Goal: Task Accomplishment & Management: Use online tool/utility

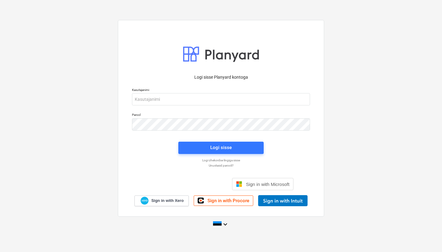
click at [183, 188] on div "Logi sisse Google’i kontoga. Avaneb uuel vahelehel" at bounding box center [188, 184] width 79 height 14
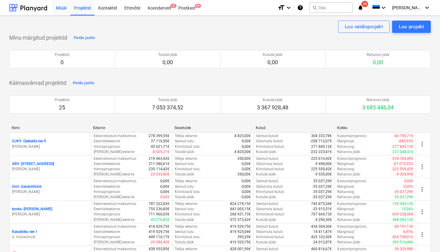
click at [60, 9] on div "Müük" at bounding box center [61, 8] width 18 height 16
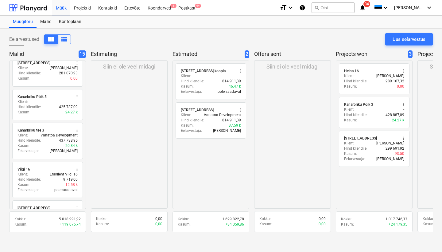
scroll to position [341, 0]
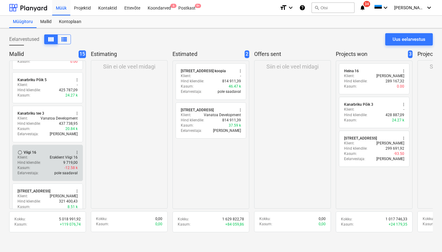
click at [62, 170] on p "pole saadaval" at bounding box center [65, 172] width 23 height 5
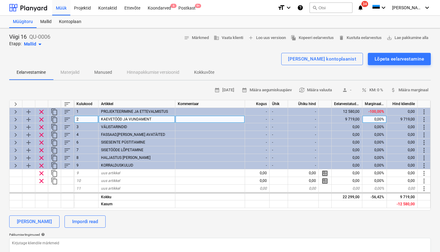
click at [16, 116] on span "keyboard_arrow_right" at bounding box center [15, 119] width 7 height 7
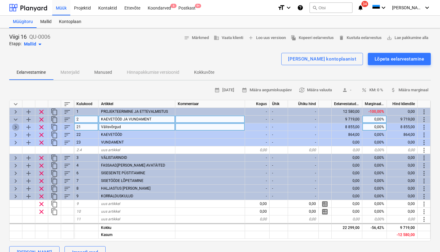
click at [15, 126] on span "keyboard_arrow_right" at bounding box center [15, 126] width 7 height 7
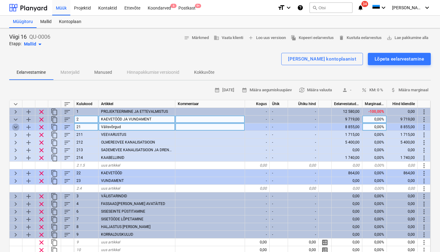
click at [15, 126] on span "keyboard_arrow_down" at bounding box center [15, 126] width 7 height 7
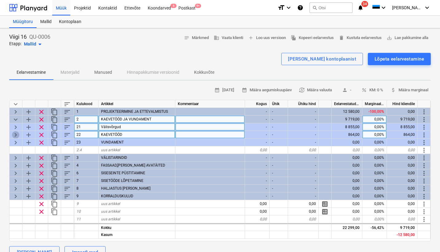
click at [17, 136] on span "keyboard_arrow_right" at bounding box center [15, 134] width 7 height 7
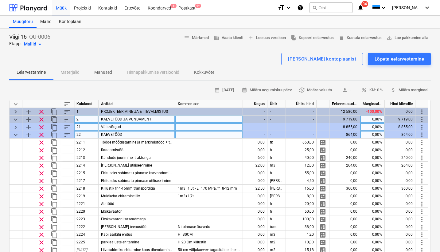
click at [17, 136] on span "keyboard_arrow_down" at bounding box center [15, 134] width 7 height 7
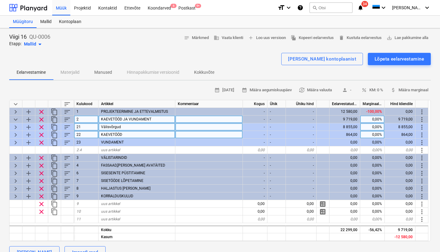
click at [17, 136] on span "keyboard_arrow_right" at bounding box center [15, 134] width 7 height 7
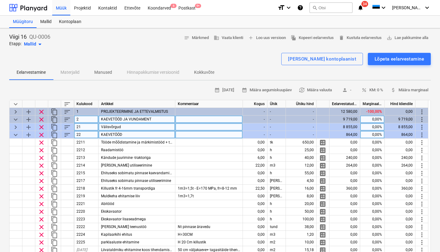
click at [17, 136] on span "keyboard_arrow_down" at bounding box center [15, 134] width 7 height 7
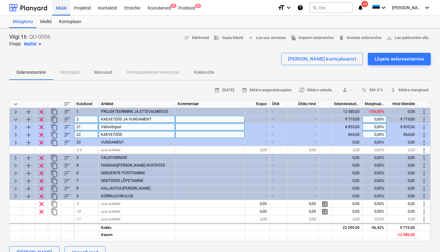
click at [64, 9] on div "Müük" at bounding box center [61, 8] width 18 height 16
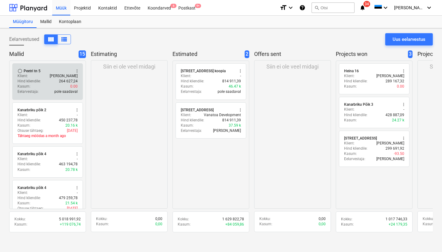
click at [37, 70] on div "Peetri tn 5" at bounding box center [32, 70] width 17 height 5
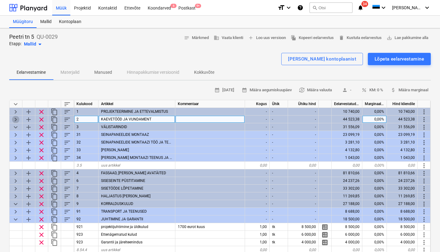
click at [18, 118] on span "keyboard_arrow_right" at bounding box center [15, 119] width 7 height 7
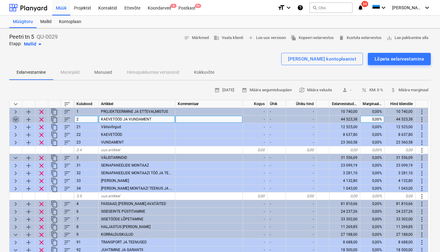
click at [18, 118] on span "keyboard_arrow_down" at bounding box center [15, 119] width 7 height 7
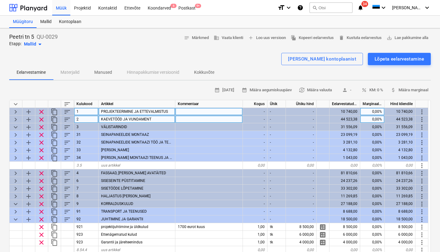
click at [15, 108] on span "keyboard_arrow_right" at bounding box center [15, 111] width 7 height 7
type textarea "x"
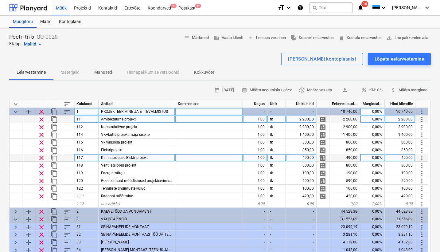
click at [263, 156] on div "1,00" at bounding box center [255, 158] width 25 height 8
type input "0"
click at [16, 103] on span "keyboard_arrow_down" at bounding box center [15, 103] width 7 height 7
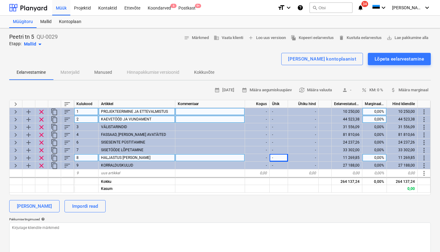
click at [14, 118] on span "keyboard_arrow_right" at bounding box center [15, 119] width 7 height 7
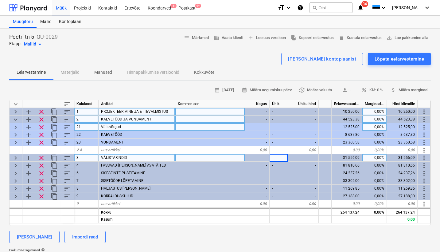
click at [15, 124] on span "keyboard_arrow_right" at bounding box center [15, 126] width 7 height 7
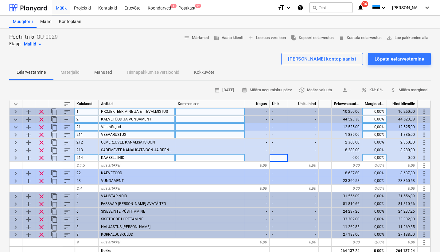
click at [15, 133] on span "keyboard_arrow_right" at bounding box center [15, 134] width 7 height 7
type textarea "x"
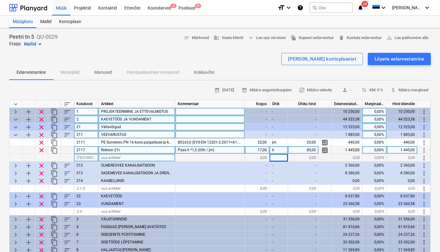
click at [264, 149] on div "17,00" at bounding box center [257, 150] width 25 height 8
type input "7"
type input "6"
type textarea "x"
click at [231, 148] on div "Paas h *1,5 (05h / jm)" at bounding box center [210, 150] width 70 height 8
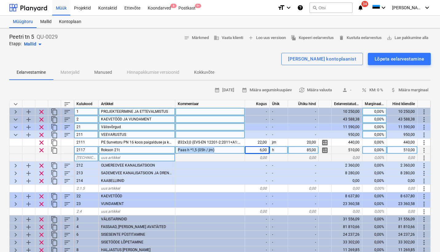
drag, startPoint x: 220, startPoint y: 150, endPoint x: 160, endPoint y: 152, distance: 59.9
click at [0, 0] on div "clear content_copy 2117 [PERSON_NAME] 21t Paas h *1,5 (05h / jm) 6,00 h 85,00 c…" at bounding box center [0, 0] width 0 height 0
click at [228, 149] on div "Paas h *1,5 (05h / jm)" at bounding box center [210, 150] width 70 height 8
drag, startPoint x: 228, startPoint y: 149, endPoint x: 188, endPoint y: 149, distance: 39.6
click at [188, 149] on input "Paas h *1,5 (05h / jm)" at bounding box center [209, 149] width 69 height 7
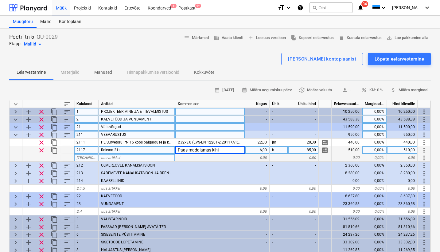
type input "Paas madalamas kihis"
click at [15, 133] on span "keyboard_arrow_down" at bounding box center [15, 134] width 7 height 7
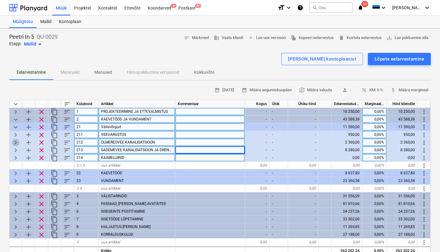
click at [13, 144] on span "keyboard_arrow_right" at bounding box center [15, 142] width 7 height 7
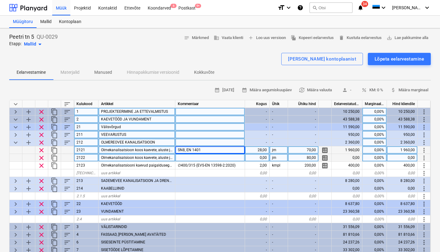
click at [15, 142] on span "keyboard_arrow_down" at bounding box center [15, 142] width 7 height 7
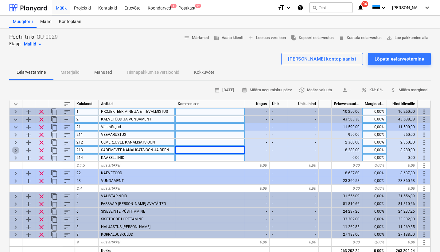
click at [17, 152] on span "keyboard_arrow_right" at bounding box center [15, 149] width 7 height 7
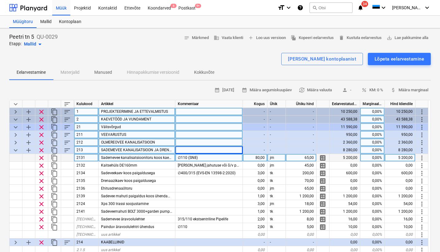
scroll to position [7, 0]
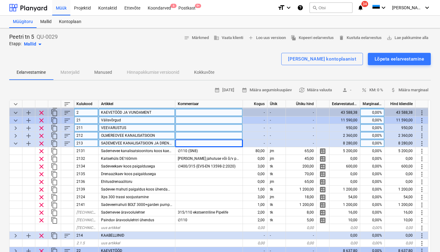
click at [14, 103] on span "keyboard_arrow_down" at bounding box center [15, 103] width 7 height 7
type textarea "x"
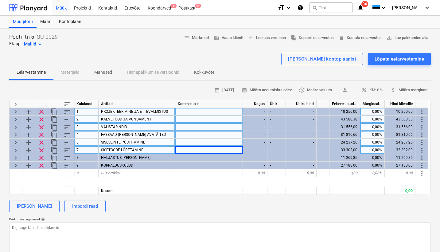
scroll to position [0, 0]
click at [84, 7] on div "Projektid" at bounding box center [82, 8] width 24 height 16
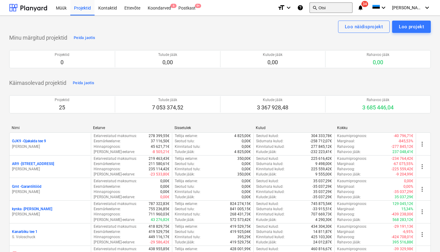
click at [336, 9] on button "search Otsi" at bounding box center [330, 7] width 43 height 10
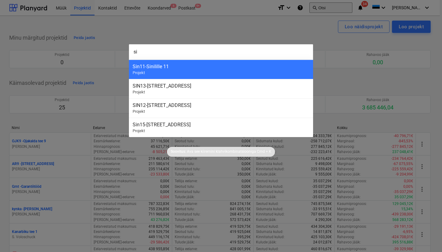
type input "s"
click at [106, 35] on div at bounding box center [221, 126] width 442 height 252
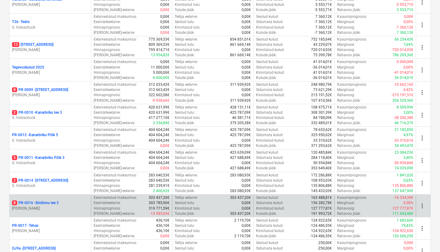
scroll to position [323, 0]
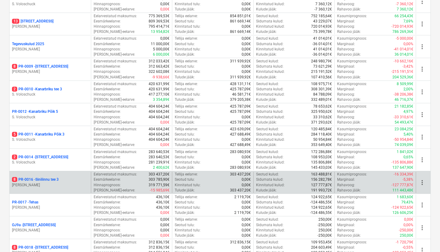
click at [36, 172] on div "8 PR-0016 - Sinilinnu tee 3 [PERSON_NAME]" at bounding box center [50, 182] width 81 height 21
click at [44, 177] on p "8 PR-0016 - Sinilinnu tee 3" at bounding box center [35, 179] width 47 height 5
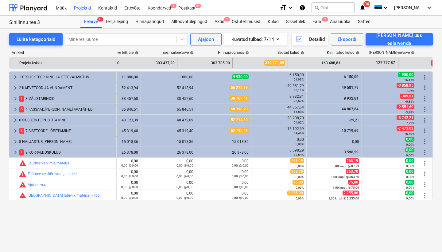
scroll to position [0, 87]
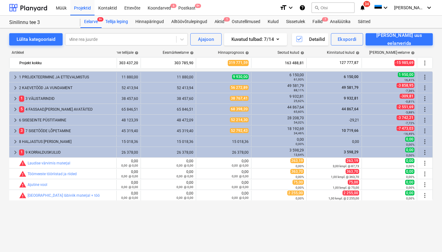
click at [125, 23] on div "Tellija leping" at bounding box center [117, 22] width 30 height 12
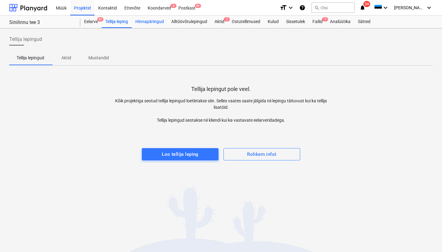
click at [146, 20] on div "Hinnapäringud" at bounding box center [150, 22] width 36 height 12
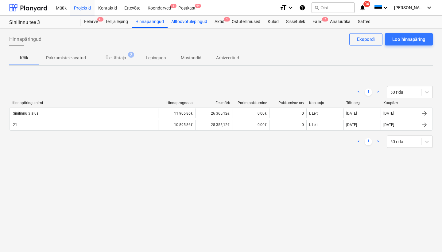
click at [180, 21] on div "Alltöövõtulepingud" at bounding box center [189, 22] width 43 height 12
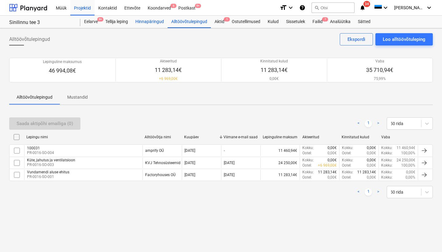
click at [157, 22] on div "Hinnapäringud" at bounding box center [150, 22] width 36 height 12
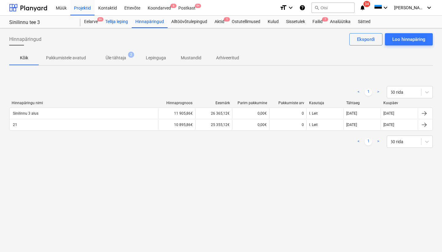
click at [125, 25] on div "Tellija leping" at bounding box center [117, 22] width 30 height 12
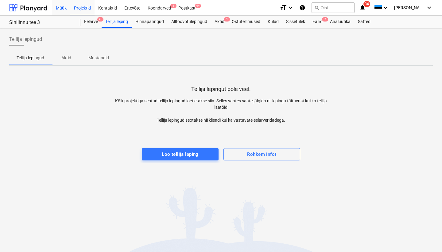
click at [63, 7] on div "Müük" at bounding box center [61, 8] width 18 height 16
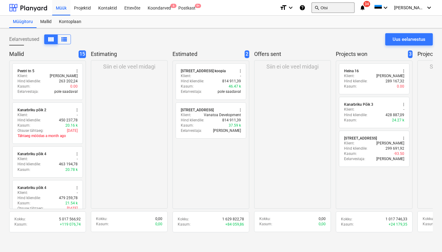
click at [352, 8] on button "search Otsi" at bounding box center [333, 7] width 43 height 10
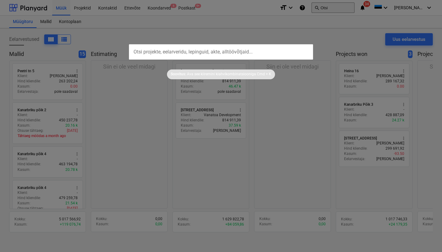
type input "s"
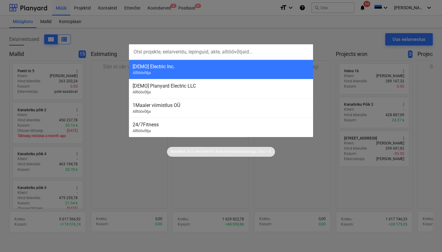
click at [196, 24] on div at bounding box center [221, 126] width 442 height 252
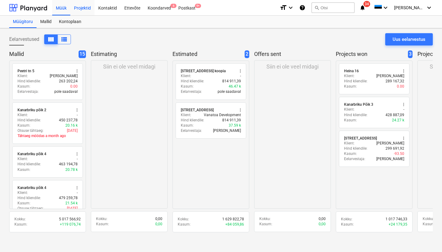
click at [80, 12] on div "Projektid" at bounding box center [82, 8] width 24 height 16
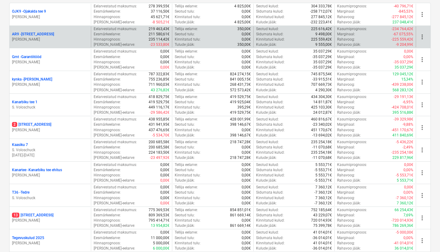
scroll to position [175, 0]
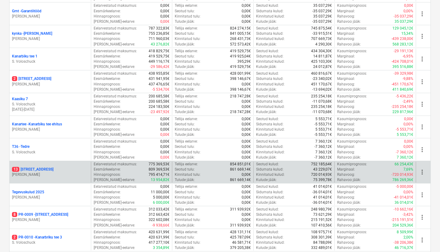
click at [39, 169] on p "13 [STREET_ADDRESS]" at bounding box center [32, 169] width 41 height 5
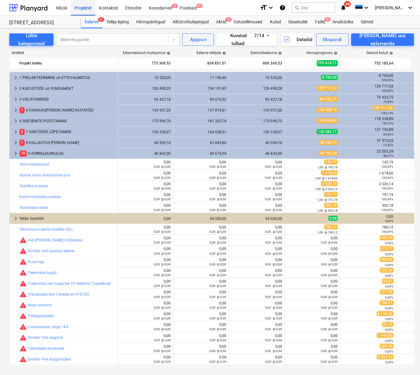
click at [87, 7] on div "Projektid" at bounding box center [82, 8] width 24 height 16
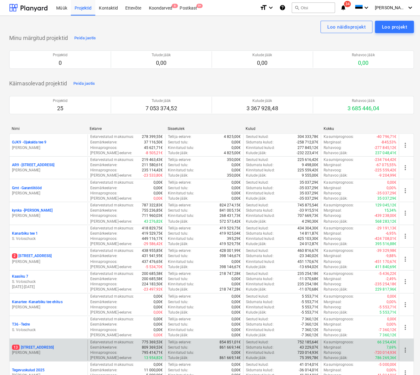
click at [32, 251] on div "13 [STREET_ADDRESS] Savin" at bounding box center [48, 347] width 77 height 21
click at [36, 251] on p "[PERSON_NAME]" at bounding box center [48, 349] width 72 height 5
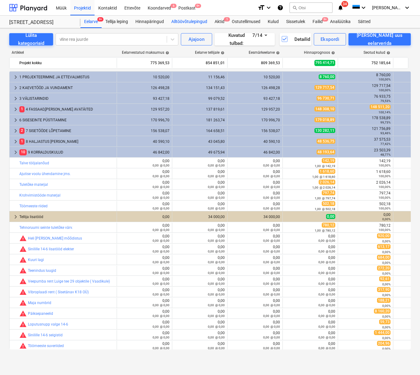
click at [176, 23] on div "Alltöövõtulepingud" at bounding box center [189, 22] width 43 height 12
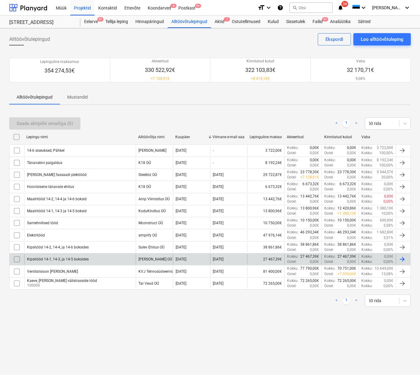
click at [153, 251] on div "[PERSON_NAME] OÜ" at bounding box center [155, 259] width 34 height 4
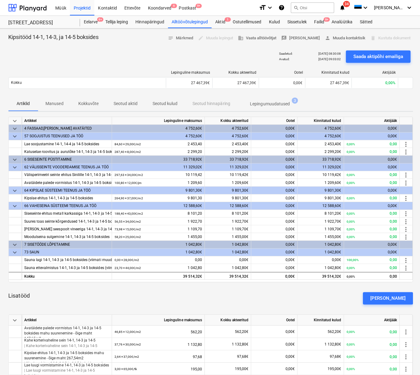
click at [55, 103] on p "Manused" at bounding box center [55, 102] width 18 height 6
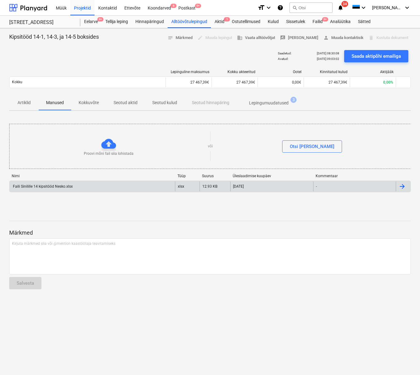
click at [56, 184] on div "Faili Sinilille 14 kipsitööd Nesko.xlsx" at bounding box center [42, 186] width 61 height 4
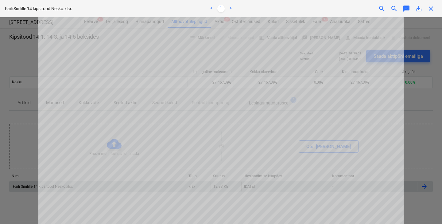
click at [432, 7] on span "close" at bounding box center [430, 8] width 7 height 7
